Goal: Task Accomplishment & Management: Use online tool/utility

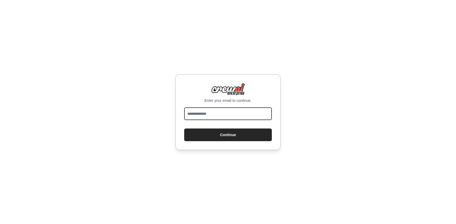
click at [212, 115] on input "email" at bounding box center [228, 113] width 88 height 13
type input "**********"
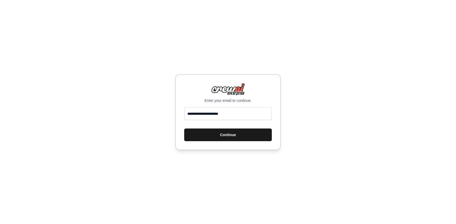
click at [221, 135] on button "Continue" at bounding box center [228, 135] width 88 height 13
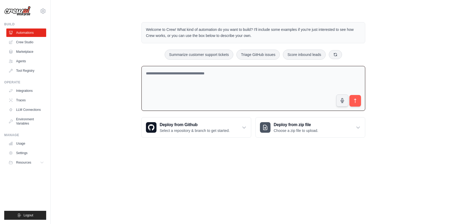
click at [166, 77] on textarea at bounding box center [254, 88] width 224 height 45
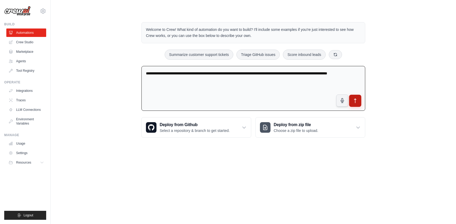
type textarea "**********"
click at [359, 106] on button "submit" at bounding box center [355, 101] width 12 height 12
click at [27, 91] on link "Integrations" at bounding box center [27, 91] width 40 height 8
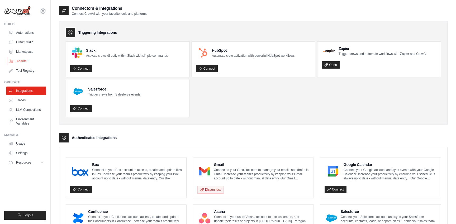
click at [23, 60] on link "Agents" at bounding box center [27, 61] width 40 height 8
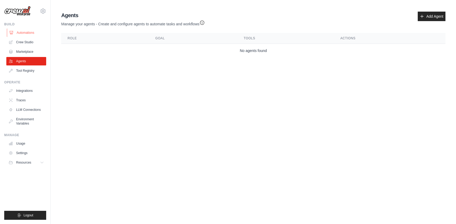
click at [25, 33] on link "Automations" at bounding box center [27, 33] width 40 height 8
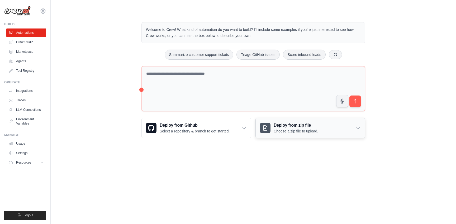
click at [330, 129] on div "Deploy from zip file Choose a zip file to upload." at bounding box center [310, 128] width 109 height 20
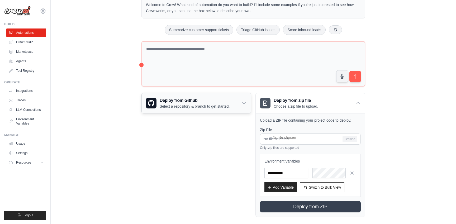
scroll to position [21, 0]
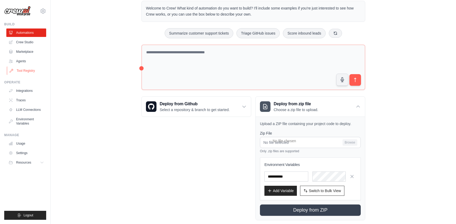
click at [28, 70] on link "Tool Registry" at bounding box center [27, 71] width 40 height 8
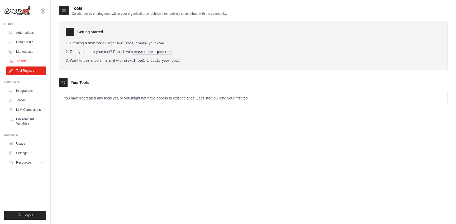
click at [22, 59] on link "Agents" at bounding box center [27, 61] width 40 height 8
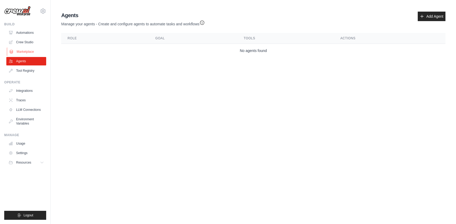
click at [21, 51] on link "Marketplace" at bounding box center [27, 52] width 40 height 8
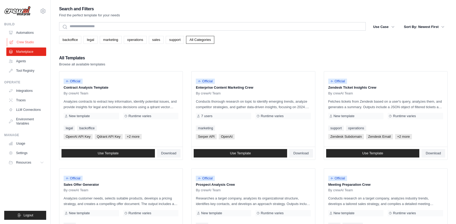
click at [21, 43] on link "Crew Studio" at bounding box center [27, 42] width 40 height 8
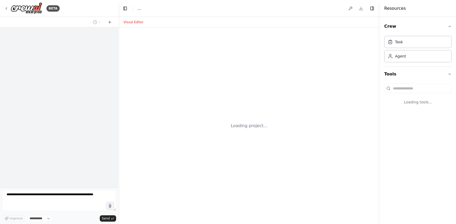
select select "****"
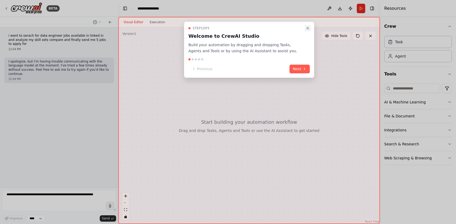
click at [309, 27] on icon "Close walkthrough" at bounding box center [308, 28] width 4 height 4
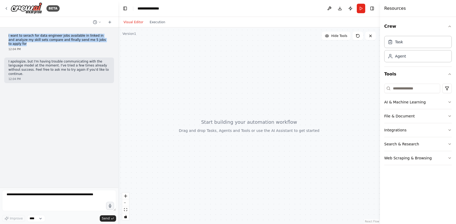
drag, startPoint x: 8, startPoint y: 35, endPoint x: 16, endPoint y: 43, distance: 11.0
click at [16, 43] on p "i want to serach for data engineer jobs available in linked in and analyze my s…" at bounding box center [58, 40] width 101 height 12
copy p "i want to serach for data engineer jobs available in linked in and analyze my s…"
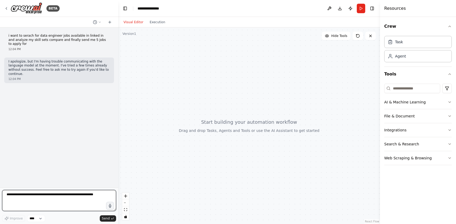
click at [38, 198] on textarea at bounding box center [59, 200] width 114 height 21
paste textarea "**********"
type textarea "**********"
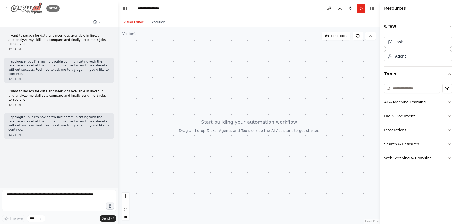
click at [22, 8] on img at bounding box center [27, 8] width 32 height 12
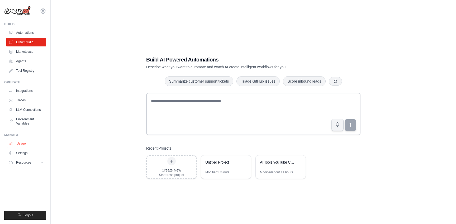
click at [21, 144] on link "Usage" at bounding box center [27, 143] width 40 height 8
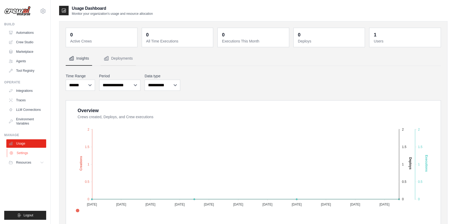
click at [21, 153] on link "Settings" at bounding box center [27, 153] width 40 height 8
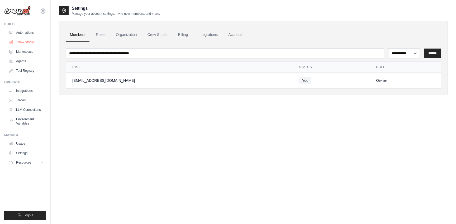
click at [21, 41] on link "Crew Studio" at bounding box center [27, 42] width 40 height 8
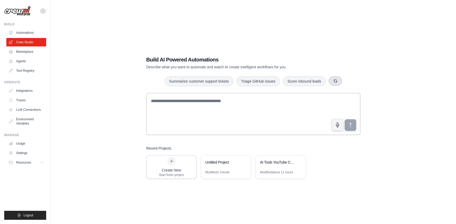
click at [337, 81] on icon "button" at bounding box center [336, 81] width 4 height 4
click at [314, 81] on button "Automate social media posting" at bounding box center [302, 81] width 59 height 10
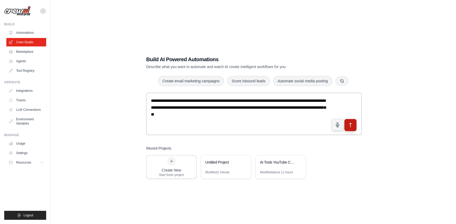
click at [350, 126] on icon "submit" at bounding box center [351, 126] width 6 height 6
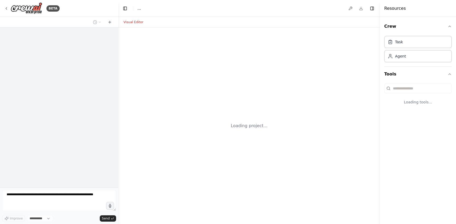
select select "****"
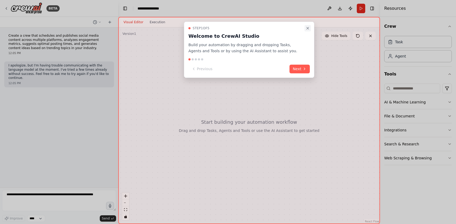
click at [308, 27] on icon "Close walkthrough" at bounding box center [308, 28] width 4 height 4
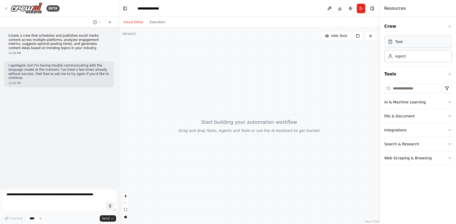
click at [412, 44] on div "Task" at bounding box center [418, 42] width 68 height 12
click at [351, 7] on button "Publish" at bounding box center [350, 9] width 8 height 10
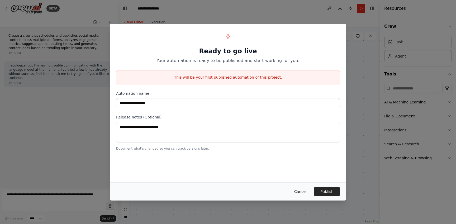
click at [306, 190] on button "Cancel" at bounding box center [300, 192] width 21 height 10
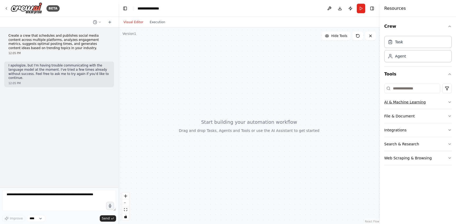
click at [409, 104] on button "AI & Machine Learning" at bounding box center [418, 102] width 68 height 14
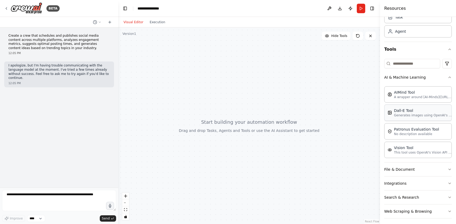
scroll to position [28, 0]
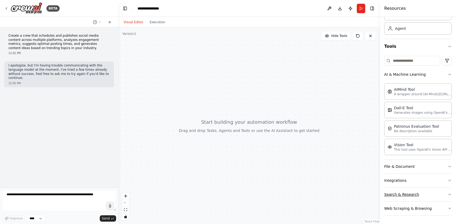
click at [419, 195] on button "Search & Research" at bounding box center [418, 195] width 68 height 14
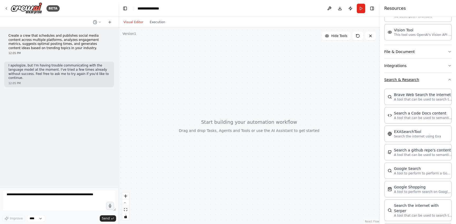
scroll to position [144, 0]
click at [413, 170] on p "A tool to perform to perform a Google search with a search_query." at bounding box center [423, 172] width 58 height 4
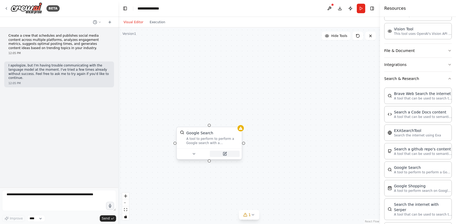
click at [225, 155] on icon at bounding box center [224, 153] width 3 height 3
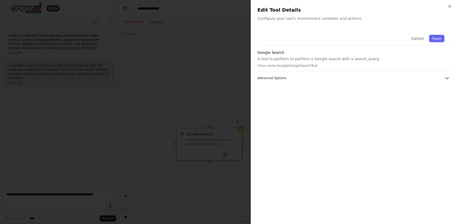
click at [279, 78] on span "Advanced Options" at bounding box center [271, 78] width 29 height 4
click at [452, 6] on div "Close Edit Tool Details Configure your tool's environment variables and actions…" at bounding box center [353, 112] width 205 height 224
click at [450, 5] on icon "button" at bounding box center [450, 6] width 4 height 4
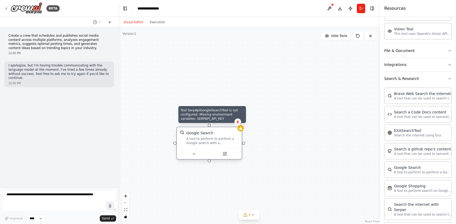
click at [241, 129] on icon at bounding box center [240, 128] width 3 height 3
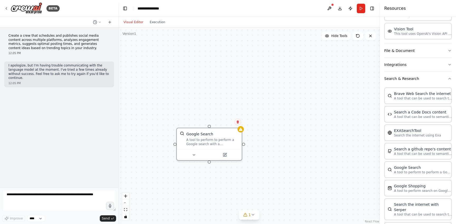
click at [240, 121] on button at bounding box center [237, 122] width 7 height 7
click at [228, 121] on button "Confirm" at bounding box center [223, 122] width 19 height 6
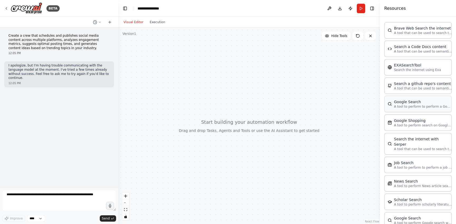
scroll to position [213, 0]
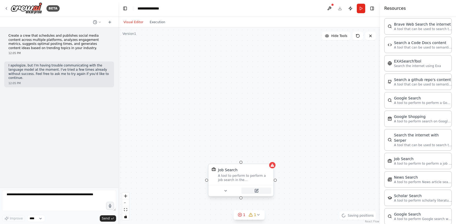
click at [258, 190] on icon at bounding box center [257, 190] width 2 height 2
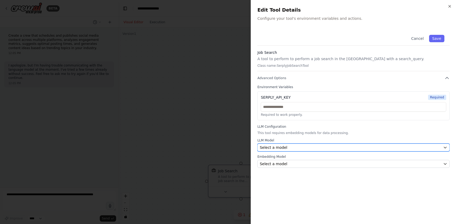
click at [298, 150] on div "Select a model" at bounding box center [350, 147] width 181 height 5
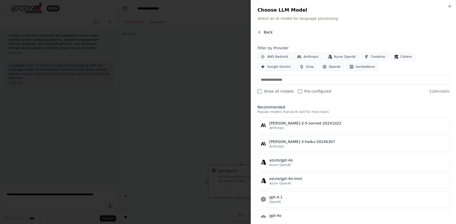
click at [262, 30] on button "Back" at bounding box center [264, 32] width 15 height 5
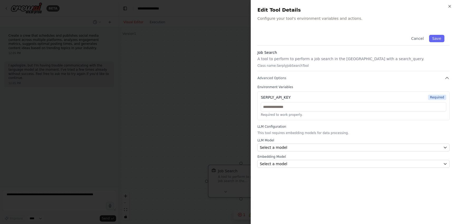
click at [286, 97] on div "SERPLY_API_KEY" at bounding box center [276, 97] width 30 height 5
click at [421, 36] on button "Cancel" at bounding box center [417, 38] width 19 height 7
